Goal: Task Accomplishment & Management: Use online tool/utility

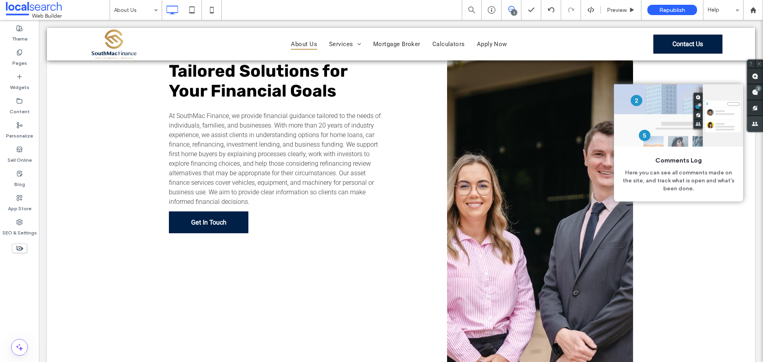
drag, startPoint x: 757, startPoint y: 92, endPoint x: 731, endPoint y: 118, distance: 36.8
click at [757, 91] on use at bounding box center [755, 92] width 6 height 6
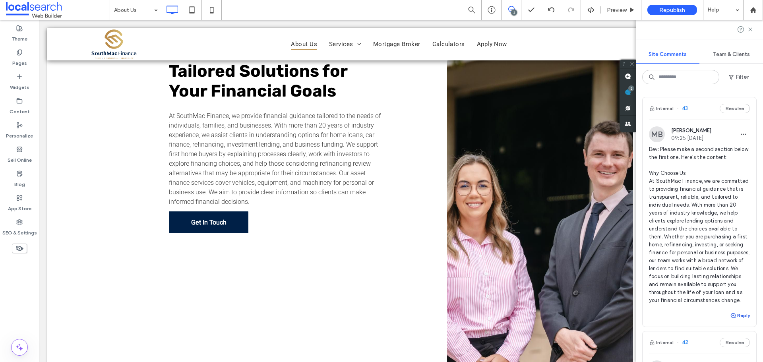
click at [731, 320] on span "button" at bounding box center [733, 315] width 7 height 9
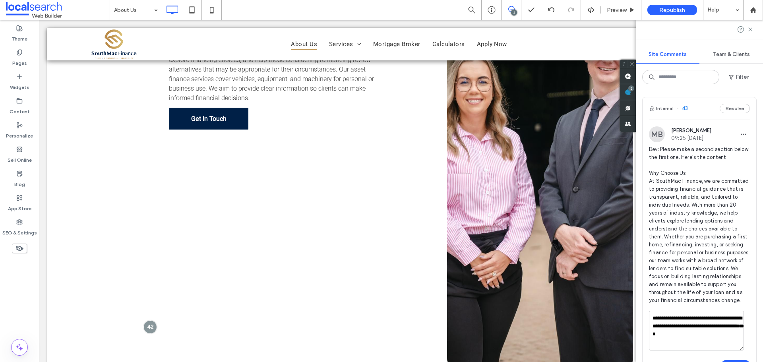
scroll to position [383, 0]
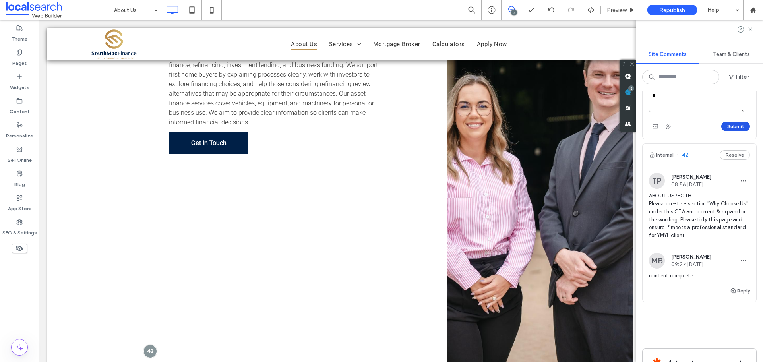
type textarea "**********"
click at [731, 131] on button "Submit" at bounding box center [735, 127] width 29 height 10
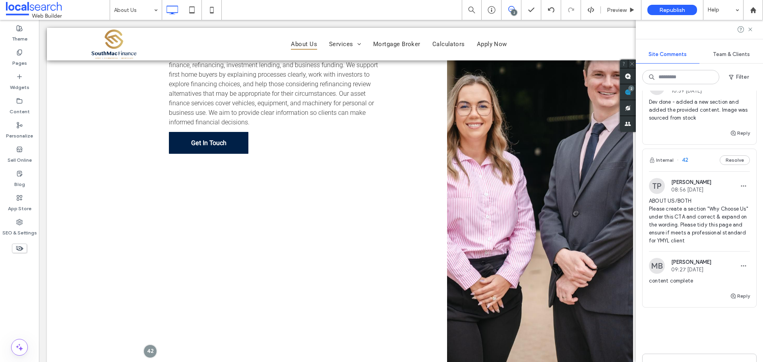
scroll to position [294, 0]
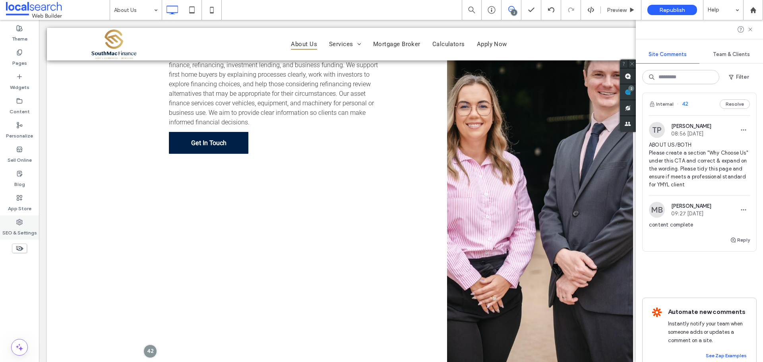
click at [18, 230] on label "SEO & Settings" at bounding box center [19, 230] width 35 height 11
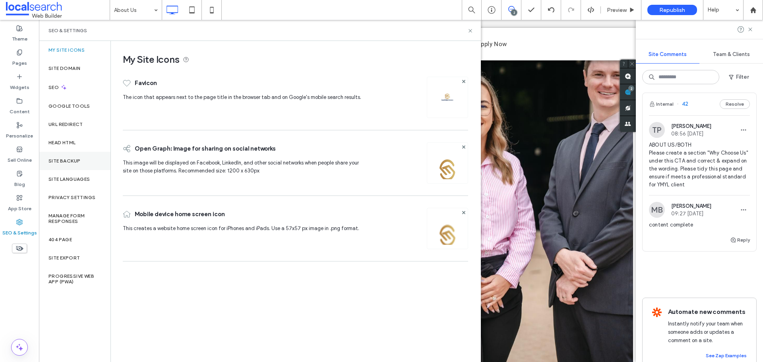
click at [64, 159] on label "Site Backup" at bounding box center [64, 161] width 32 height 6
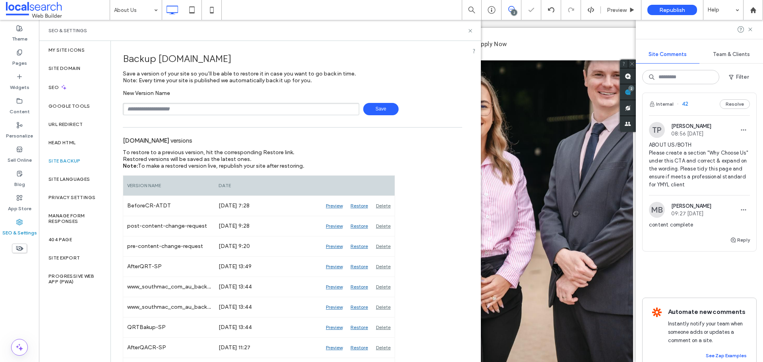
click at [211, 108] on input "text" at bounding box center [241, 109] width 236 height 12
type input "**********"
click at [383, 107] on span "Save" at bounding box center [380, 109] width 35 height 12
